Goal: Information Seeking & Learning: Check status

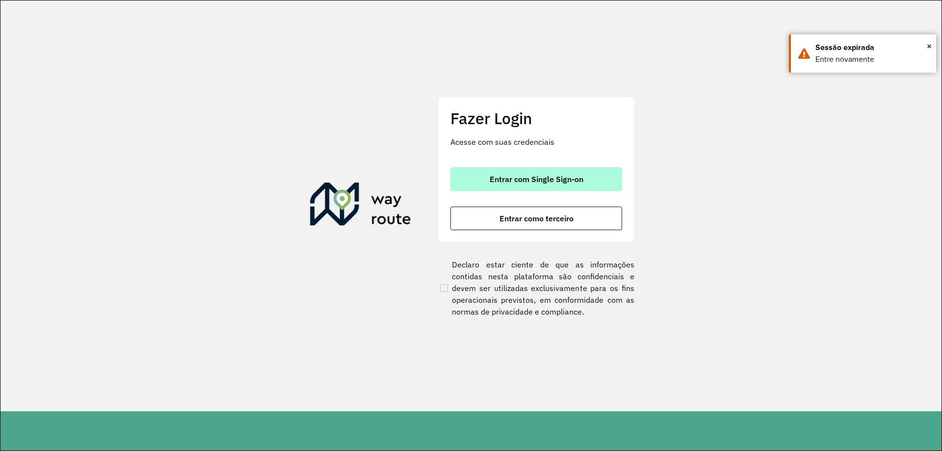
click at [544, 173] on button "Entrar com Single Sign-on" at bounding box center [536, 179] width 172 height 24
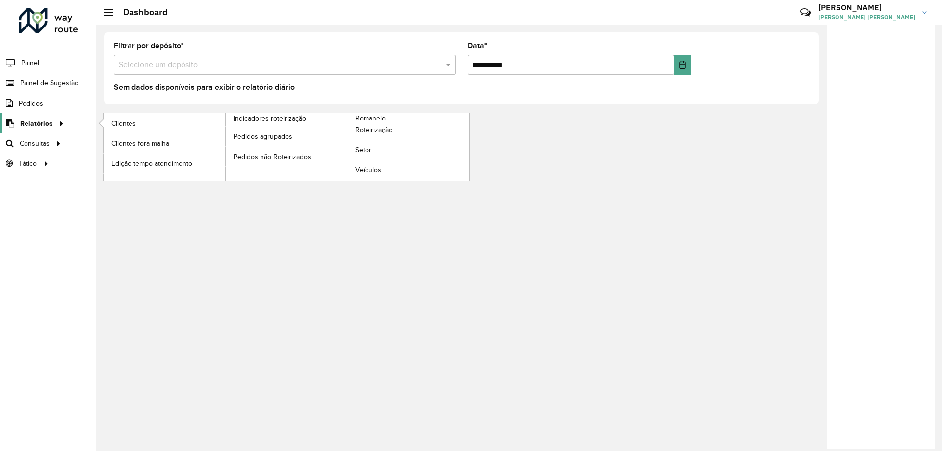
click at [49, 124] on span "Relatórios" at bounding box center [36, 123] width 32 height 10
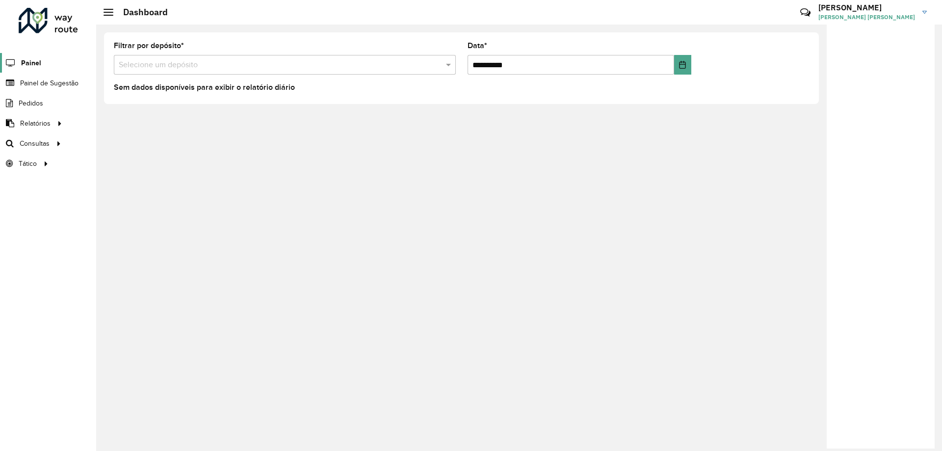
click at [37, 60] on span "Painel" at bounding box center [31, 63] width 20 height 10
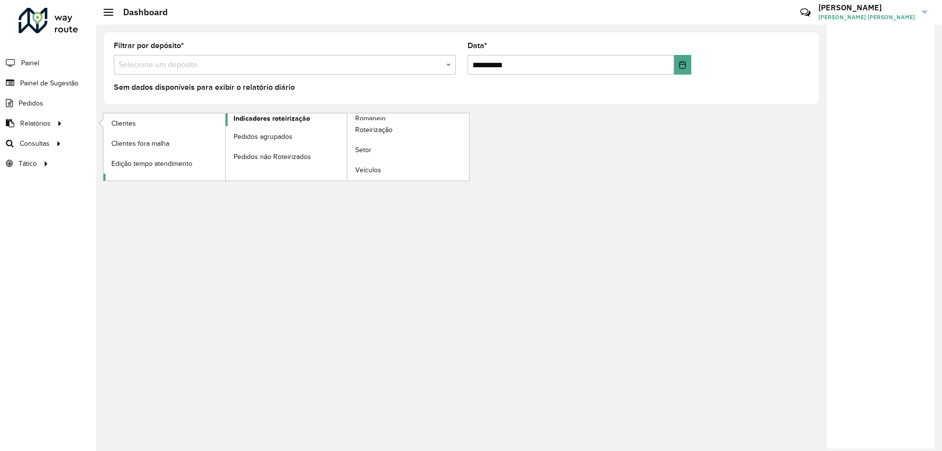
click at [292, 119] on span "Indicadores roteirização" at bounding box center [272, 118] width 77 height 10
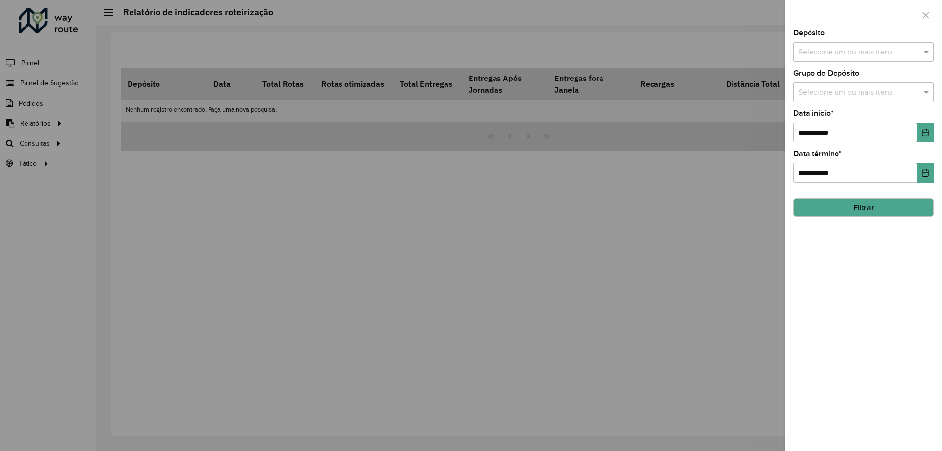
click at [896, 212] on button "Filtrar" at bounding box center [863, 207] width 140 height 19
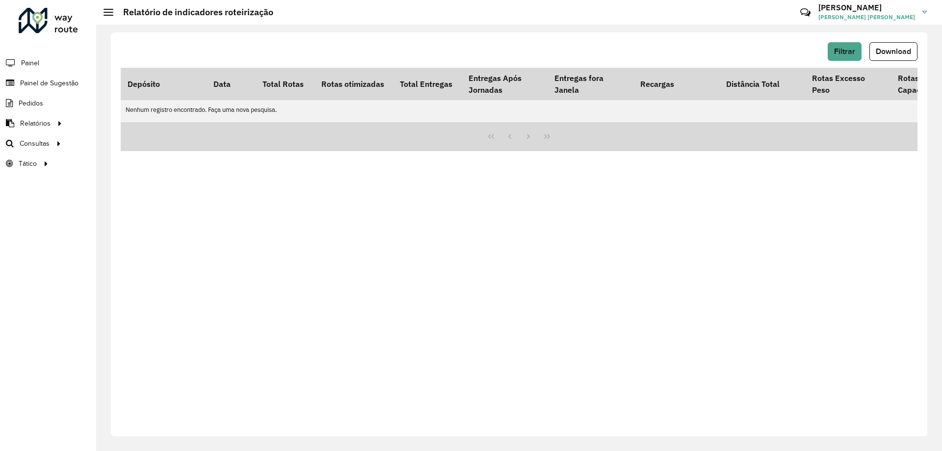
click at [840, 42] on div "Filtrar Download Depósito Data Total Rotas Rotas otimizadas Total Entregas Entr…" at bounding box center [519, 234] width 817 height 404
click at [844, 52] on span "Filtrar" at bounding box center [844, 51] width 21 height 8
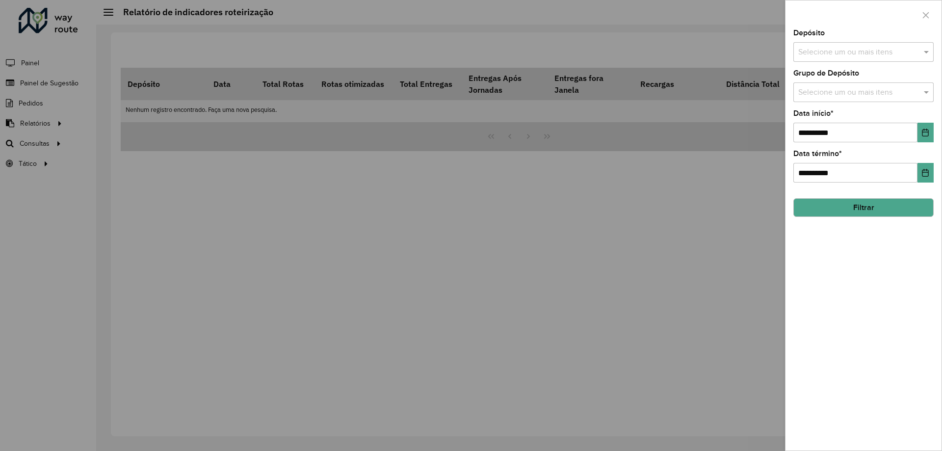
click at [844, 52] on input "text" at bounding box center [859, 53] width 126 height 12
click at [840, 120] on div "CDD Jau" at bounding box center [863, 117] width 139 height 17
click at [830, 209] on button "Filtrar" at bounding box center [863, 207] width 140 height 19
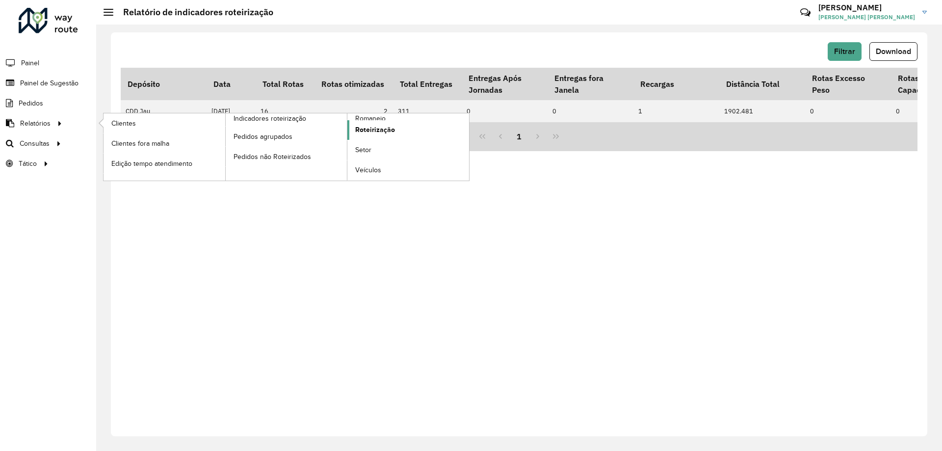
click at [370, 132] on span "Roteirização" at bounding box center [375, 130] width 40 height 10
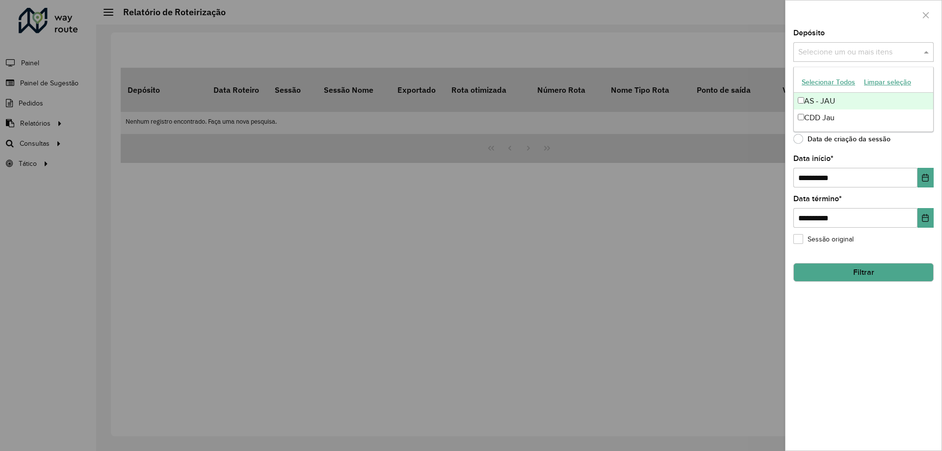
click at [820, 55] on input "text" at bounding box center [859, 53] width 126 height 12
click at [819, 121] on div "CDD Jau" at bounding box center [863, 117] width 139 height 17
click at [883, 274] on button "Filtrar" at bounding box center [863, 272] width 140 height 19
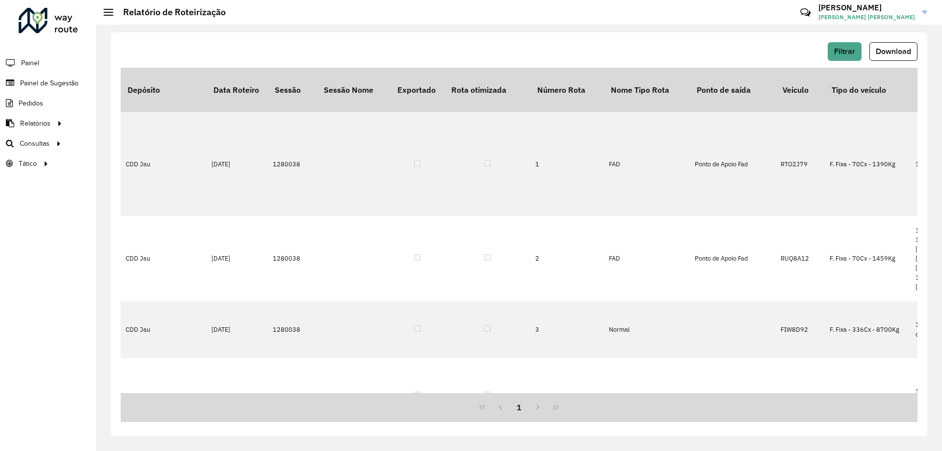
drag, startPoint x: 253, startPoint y: 384, endPoint x: 262, endPoint y: 384, distance: 8.8
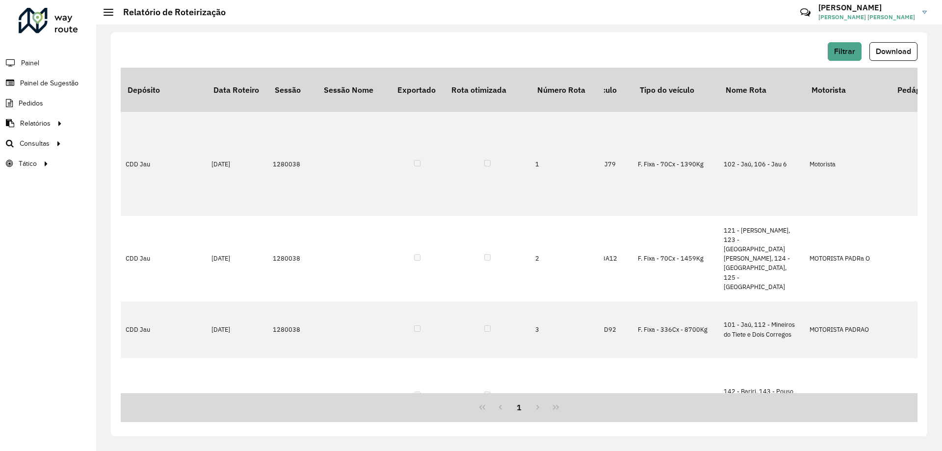
scroll to position [0, 194]
click at [725, 49] on div "Filtrar Download" at bounding box center [519, 51] width 797 height 19
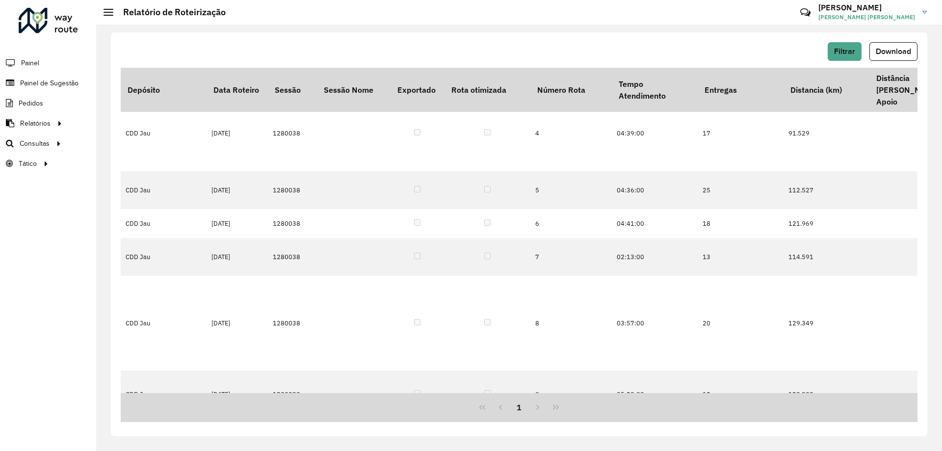
scroll to position [263, 2251]
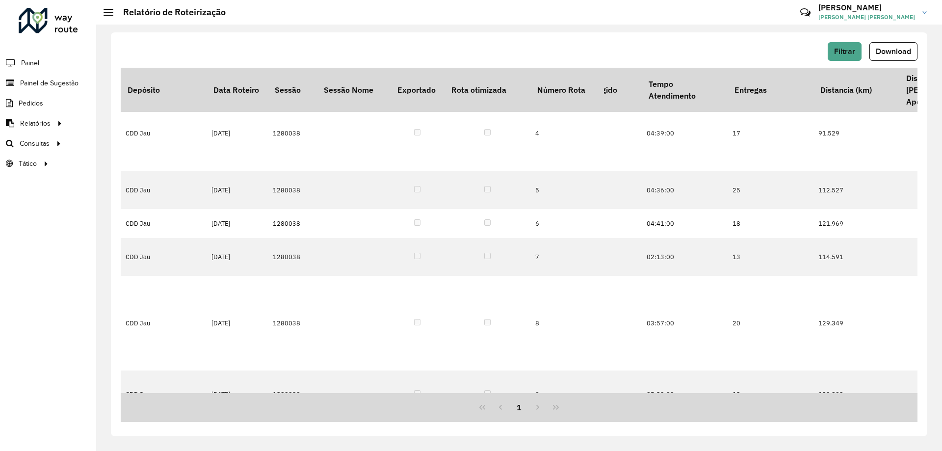
click at [629, 26] on div "Filtrar Download Depósito Data Roteiro Sessão Sessão Nome Exportado Rota otimiz…" at bounding box center [519, 238] width 846 height 426
drag, startPoint x: 637, startPoint y: 395, endPoint x: 637, endPoint y: 390, distance: 5.4
click at [637, 390] on div "Depósito Data Roteiro Sessão Sessão Nome Exportado Rota otimizada Número Rota N…" at bounding box center [519, 245] width 797 height 354
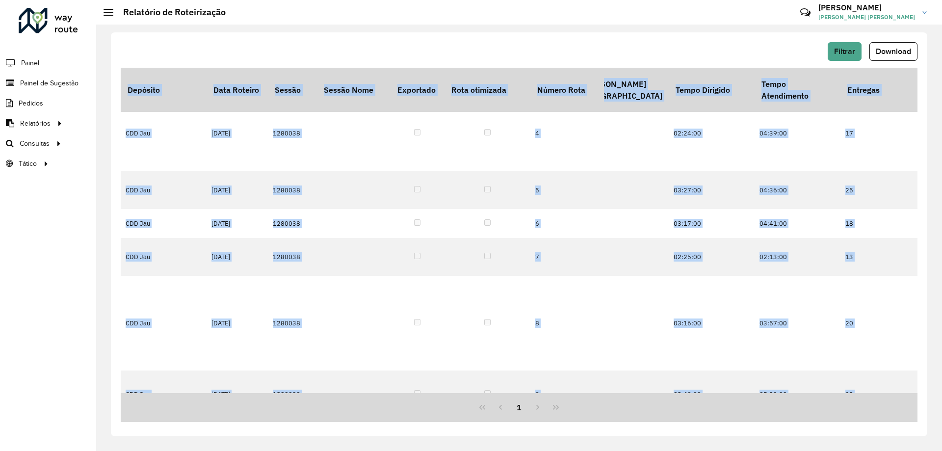
scroll to position [263, 2150]
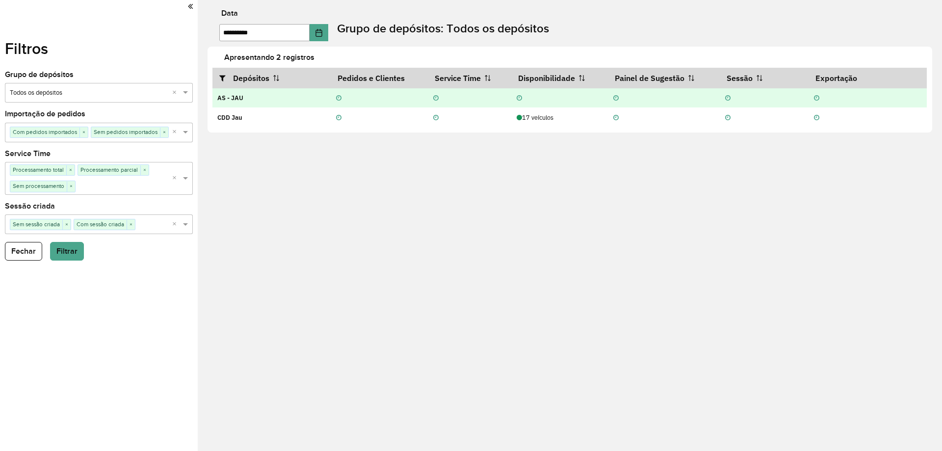
click at [793, 97] on div at bounding box center [764, 97] width 90 height 9
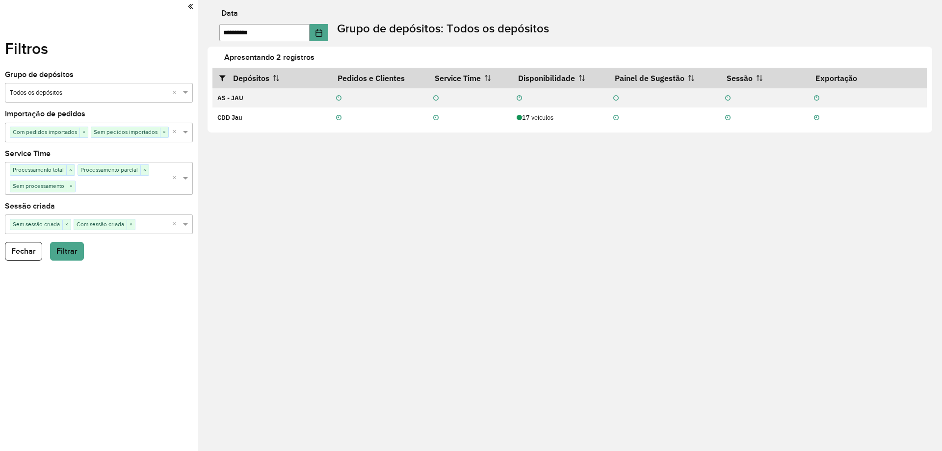
click at [189, 5] on icon at bounding box center [190, 6] width 5 height 9
